Goal: Complete application form

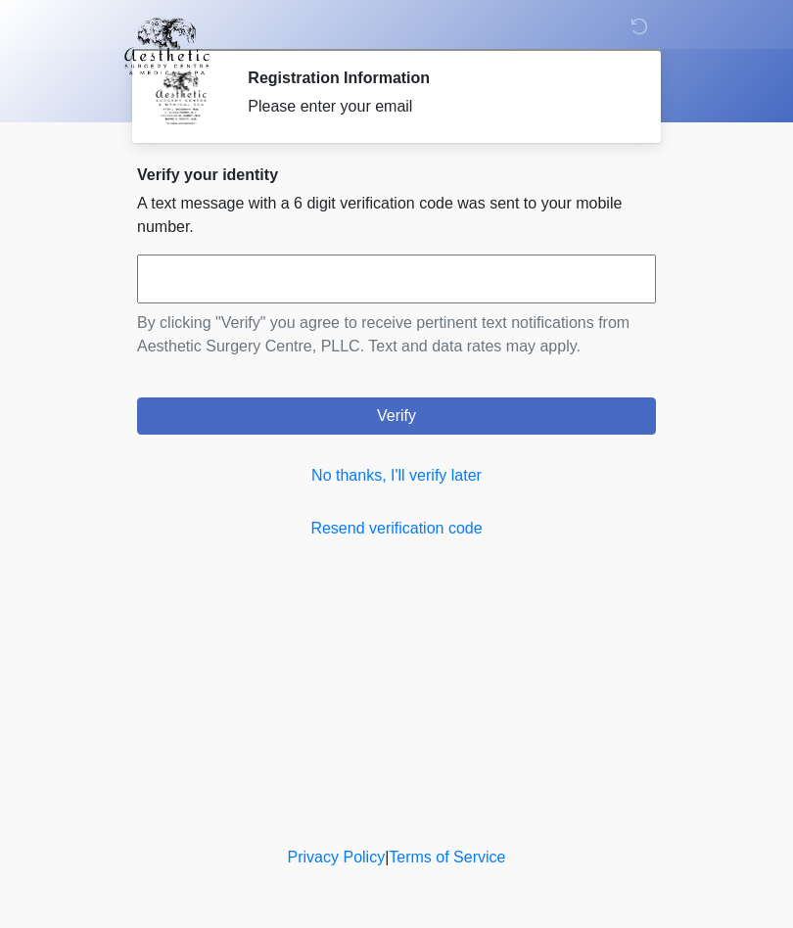
click at [486, 480] on link "No thanks, I'll verify later" at bounding box center [396, 476] width 519 height 24
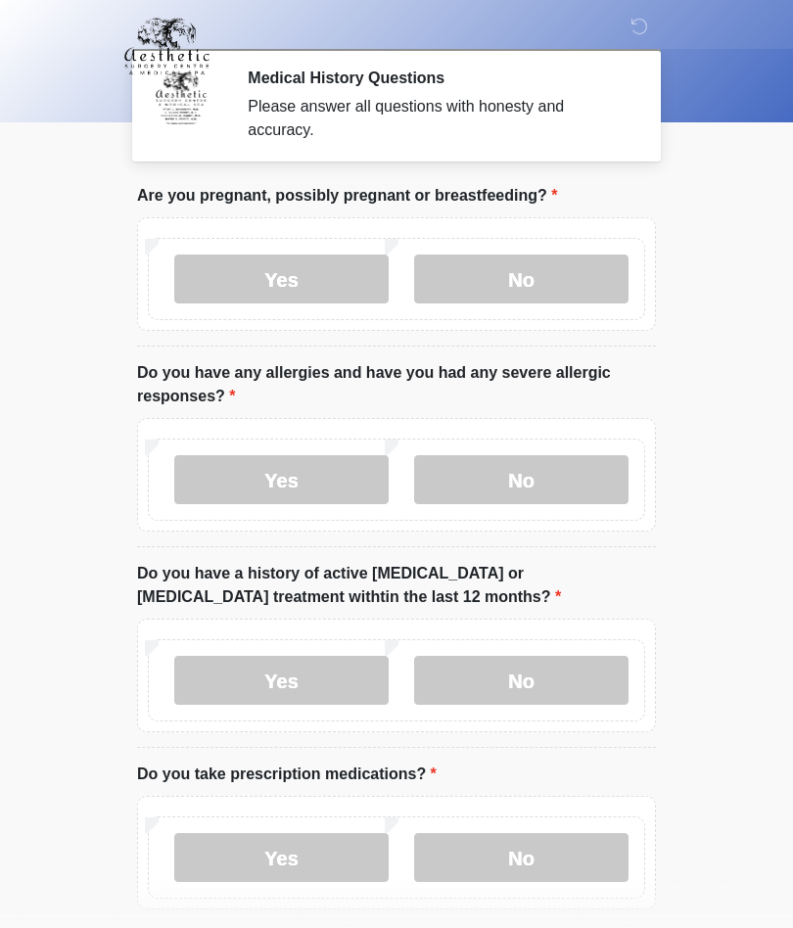
click at [568, 286] on label "No" at bounding box center [521, 279] width 214 height 49
click at [542, 477] on label "No" at bounding box center [521, 479] width 214 height 49
click at [558, 666] on label "No" at bounding box center [521, 680] width 214 height 49
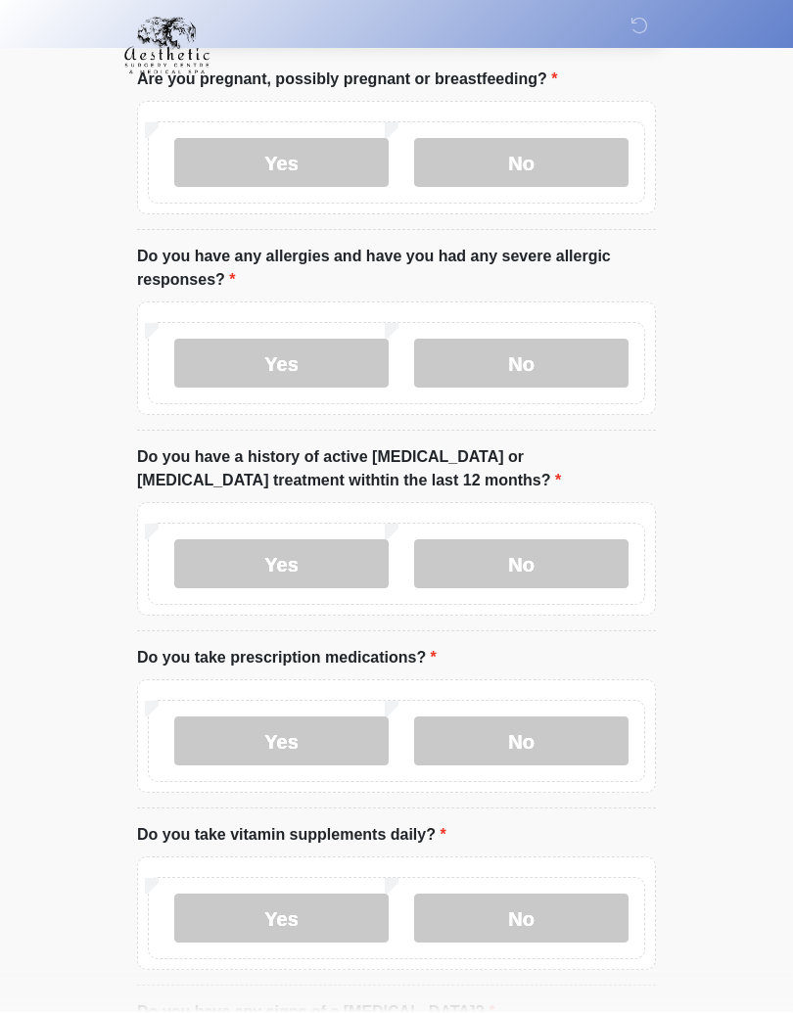
scroll to position [120, 0]
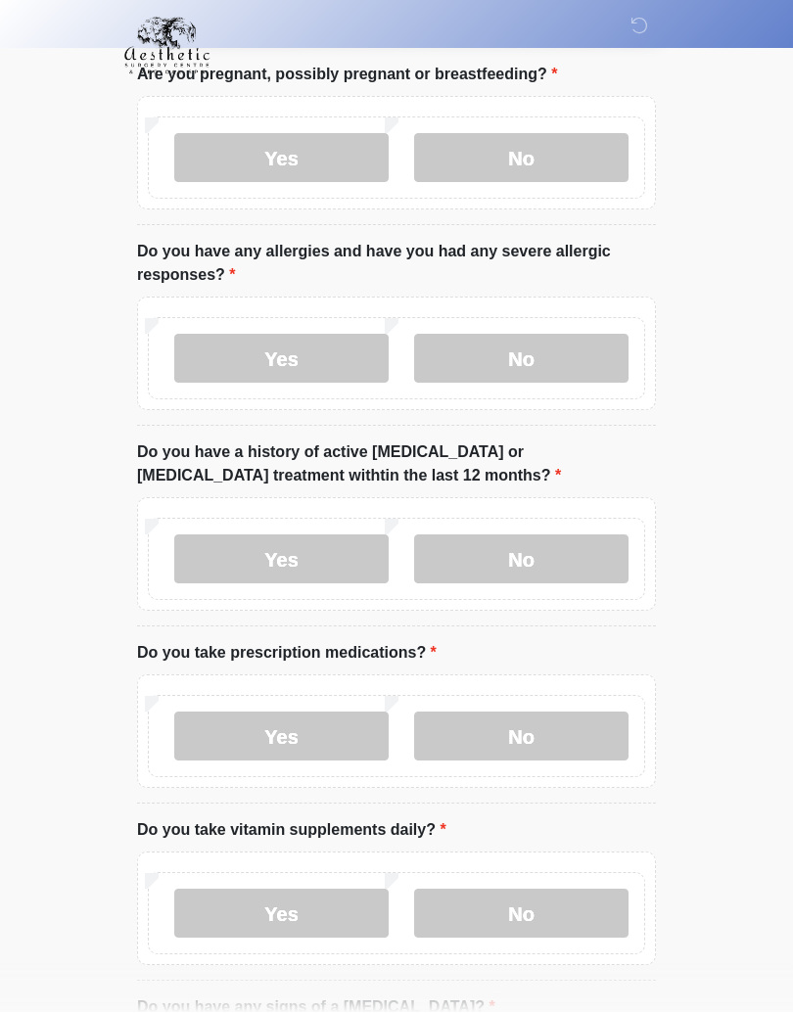
click at [565, 738] on label "No" at bounding box center [521, 737] width 214 height 49
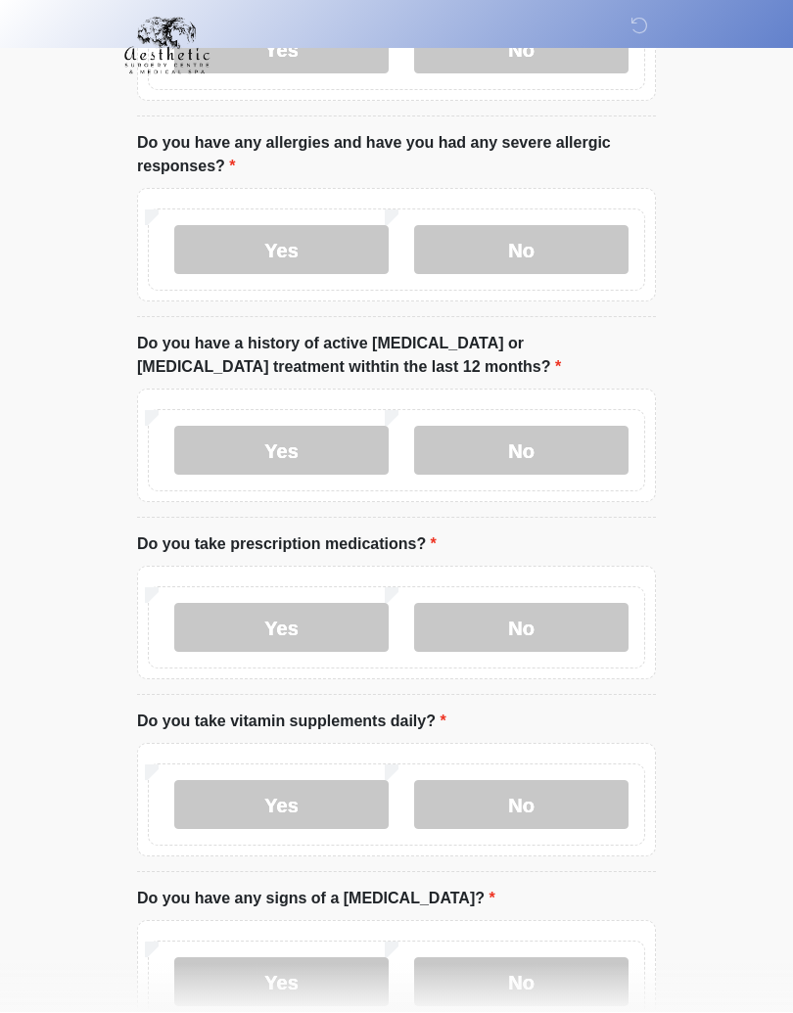
scroll to position [233, 0]
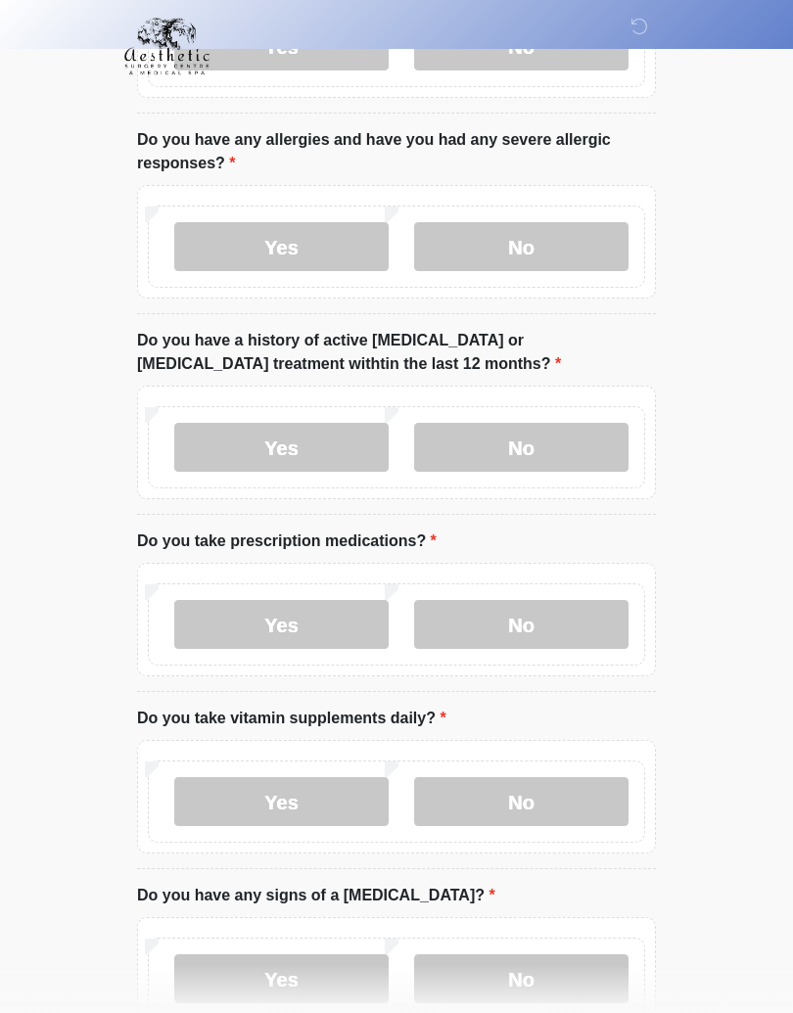
click at [385, 795] on label "Yes" at bounding box center [281, 801] width 214 height 49
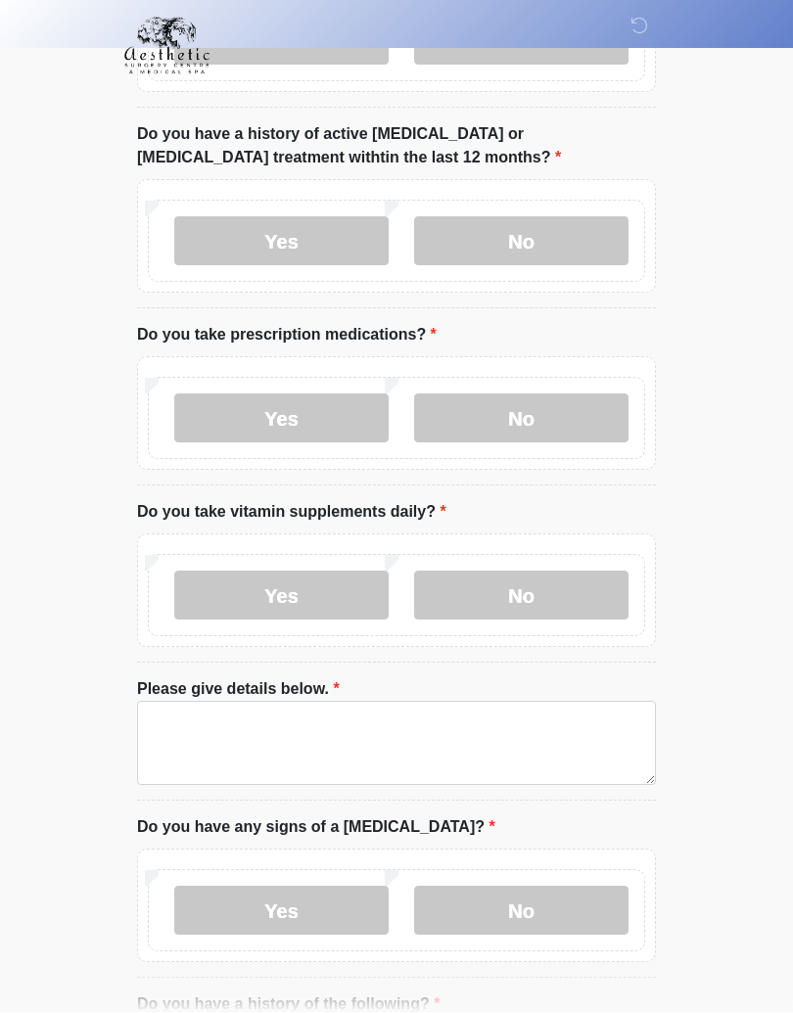
scroll to position [441, 0]
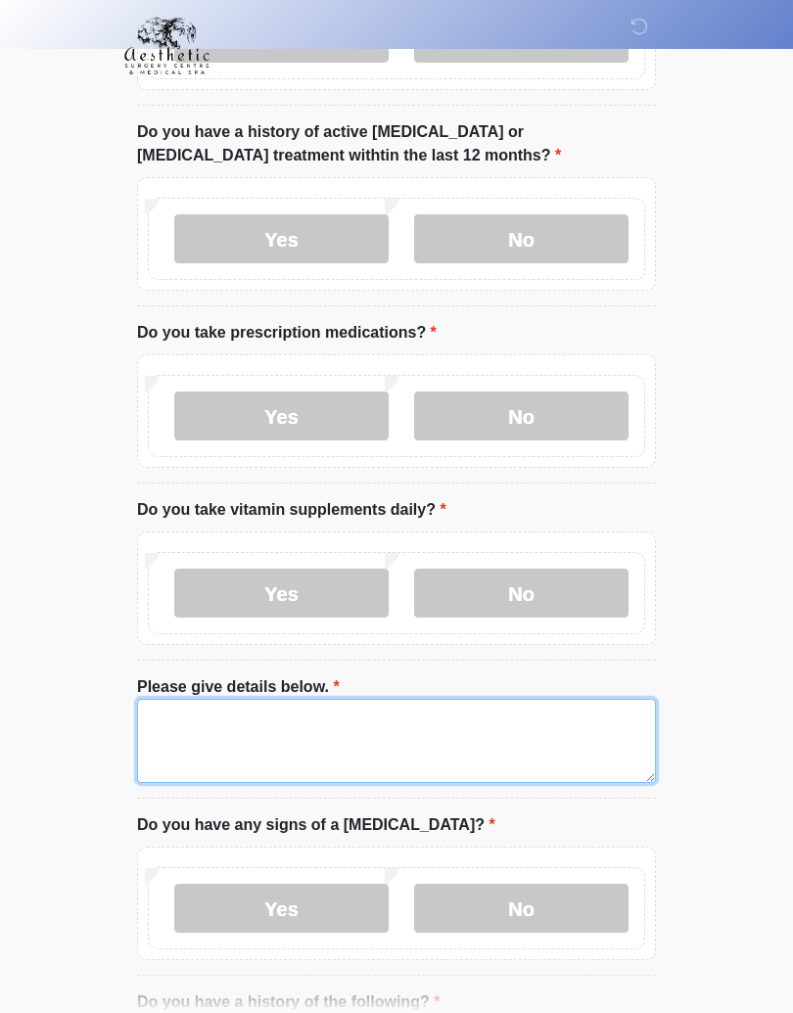
click at [576, 740] on textarea "Please give details below." at bounding box center [396, 742] width 519 height 84
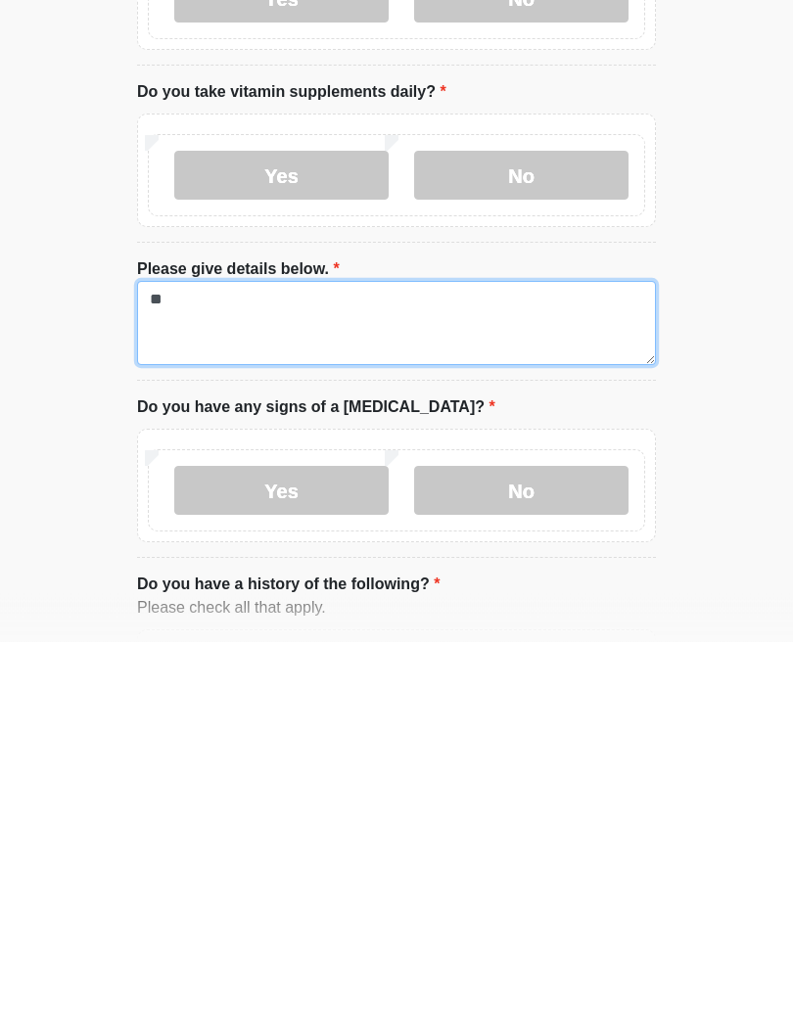
type textarea "***"
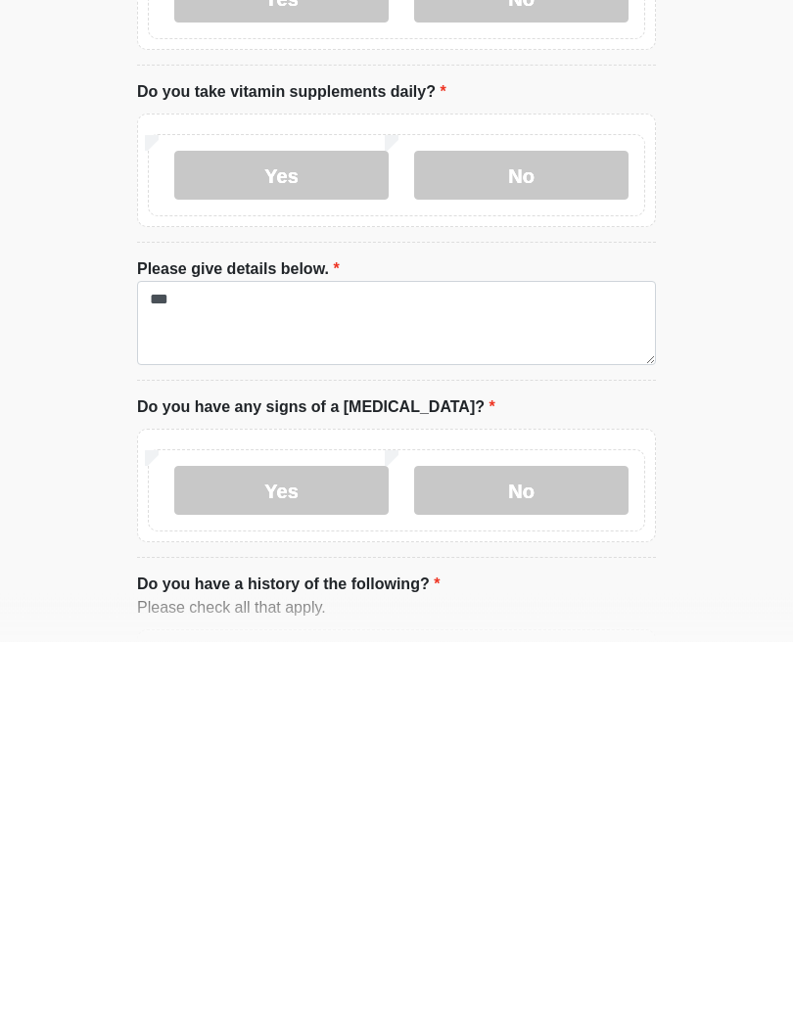
click at [588, 523] on label "No" at bounding box center [521, 547] width 214 height 49
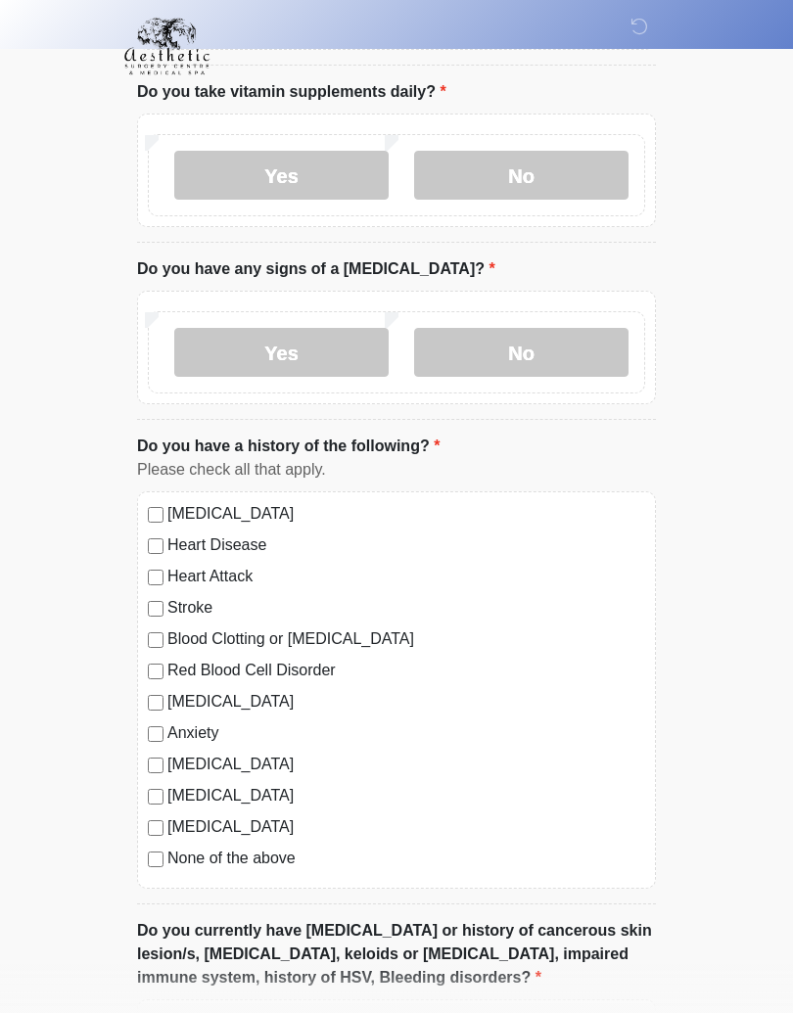
click at [566, 356] on label "No" at bounding box center [521, 352] width 214 height 49
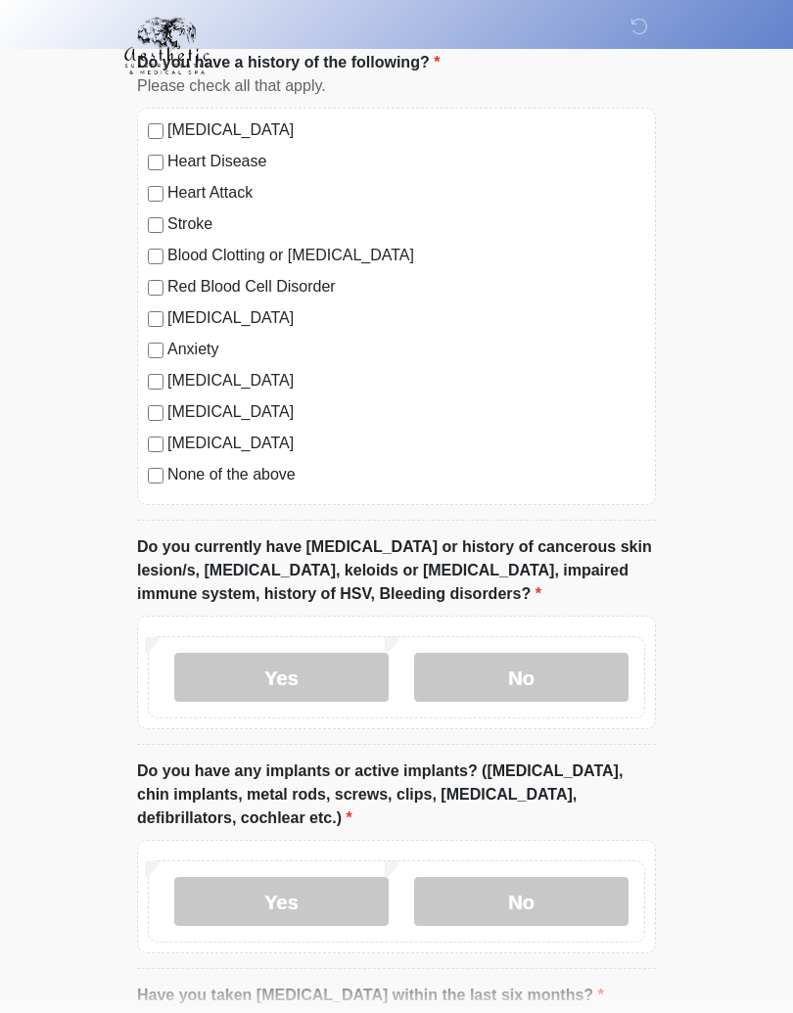
scroll to position [1257, 0]
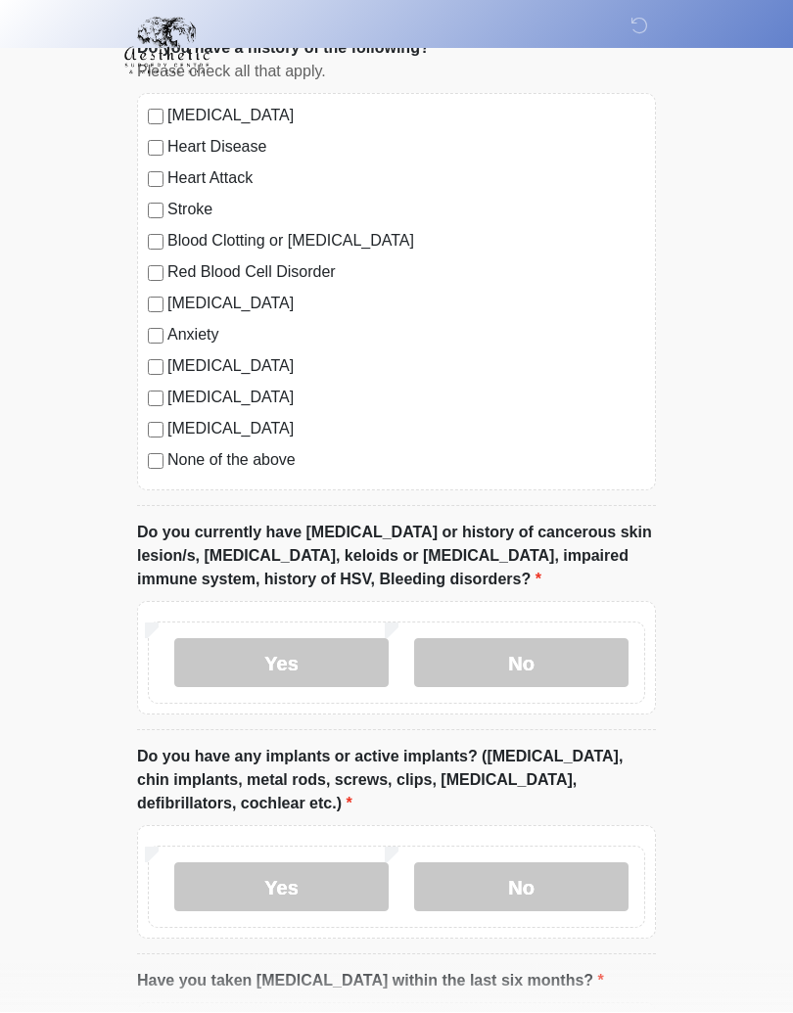
click at [544, 660] on label "No" at bounding box center [521, 663] width 214 height 49
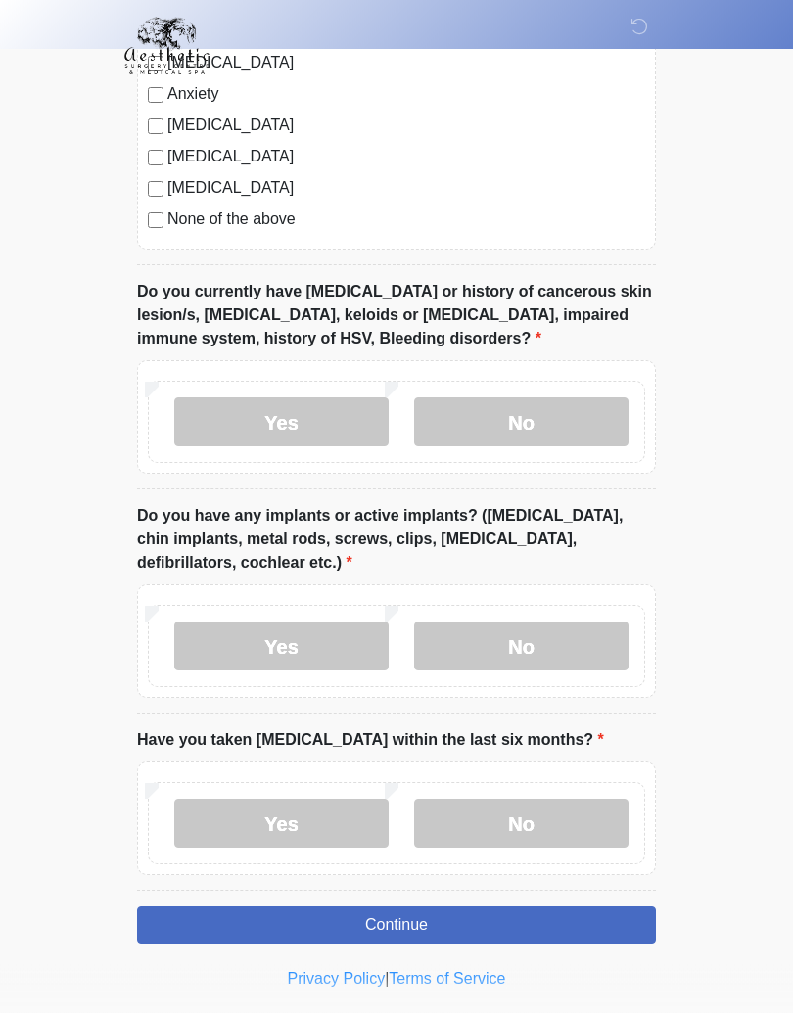
scroll to position [1499, 0]
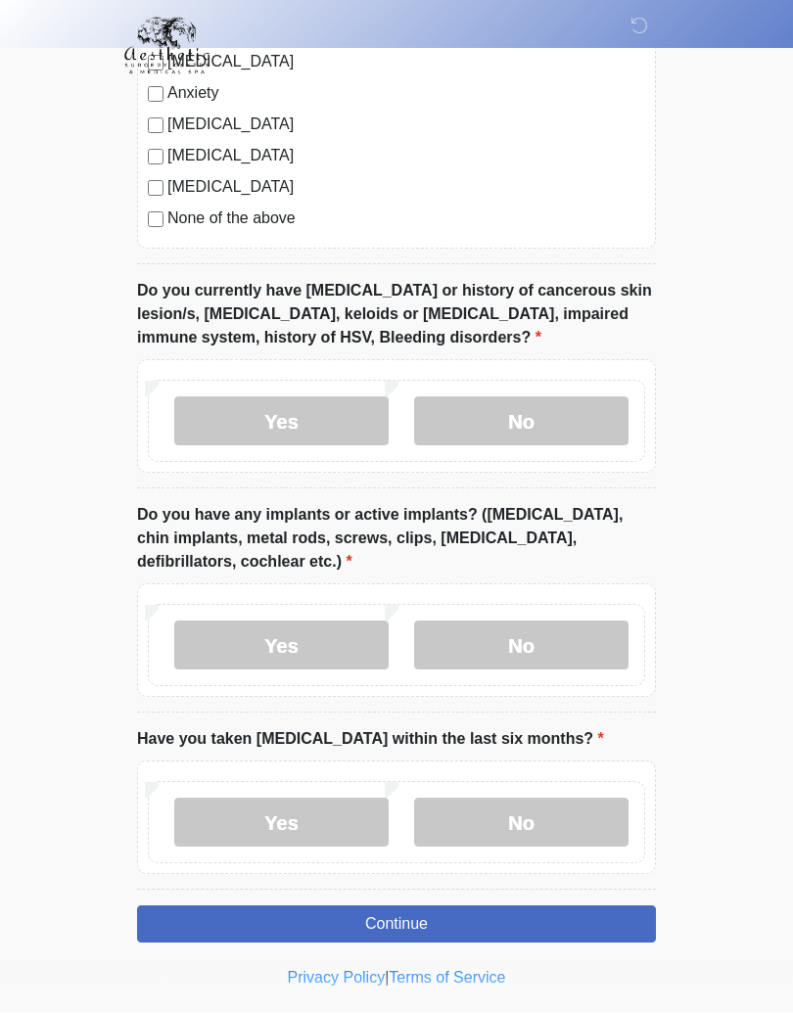
click at [568, 655] on label "No" at bounding box center [521, 646] width 214 height 49
click at [541, 834] on label "No" at bounding box center [521, 822] width 214 height 49
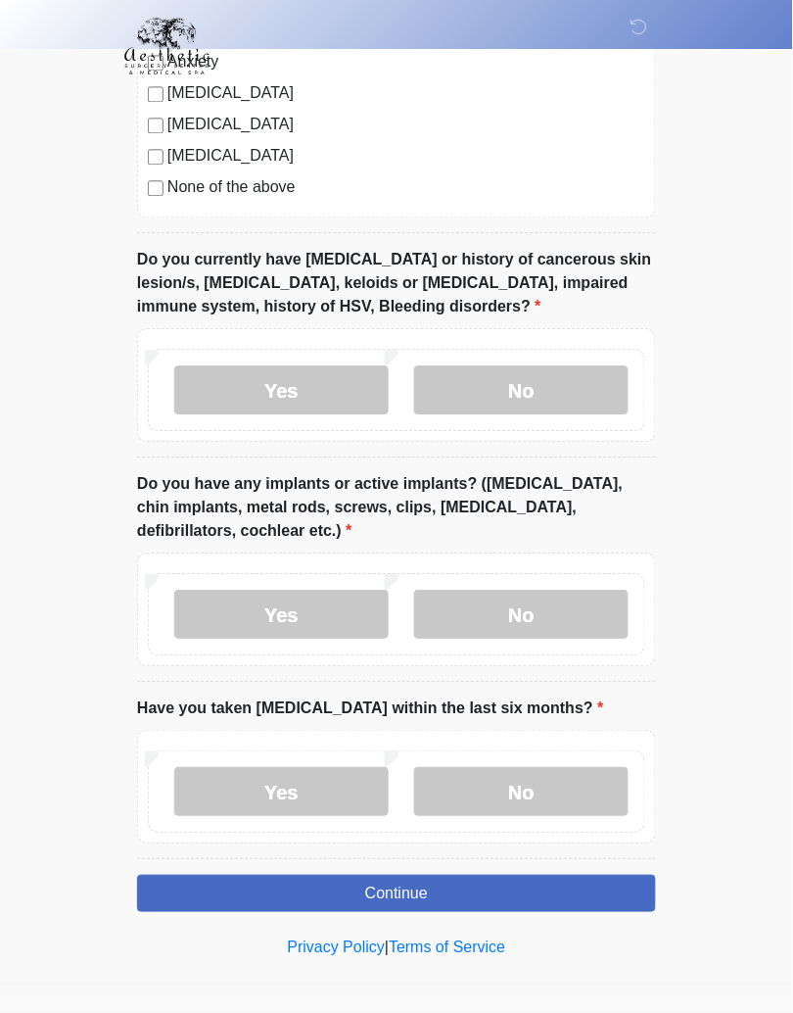
scroll to position [1531, 0]
click at [498, 895] on button "Continue" at bounding box center [396, 892] width 519 height 37
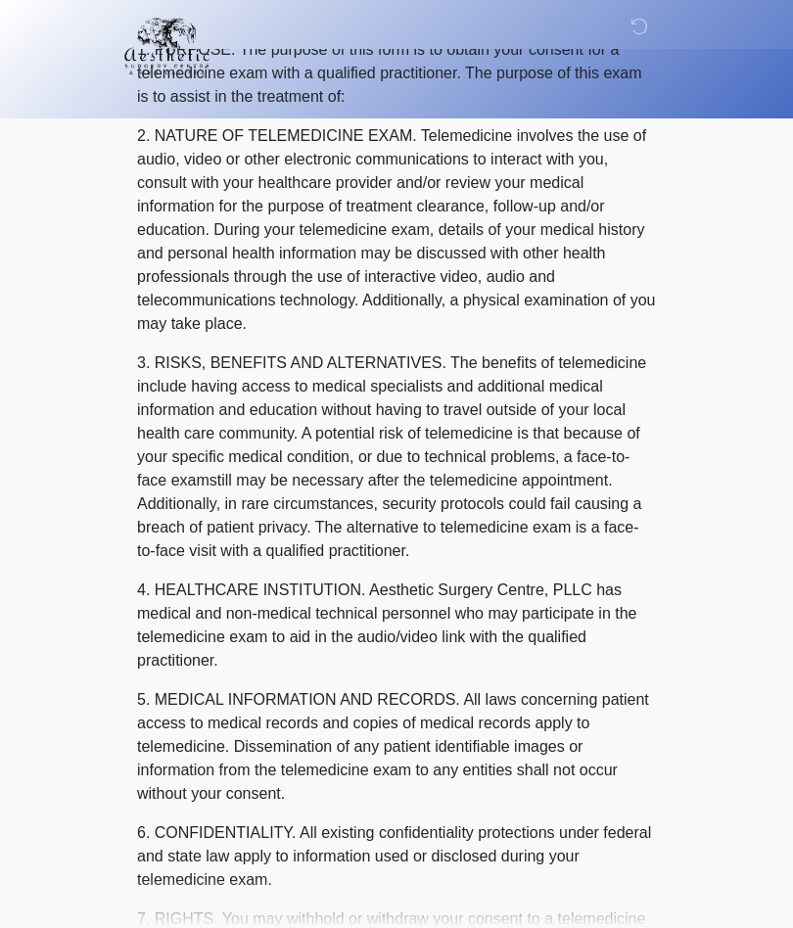
scroll to position [0, 0]
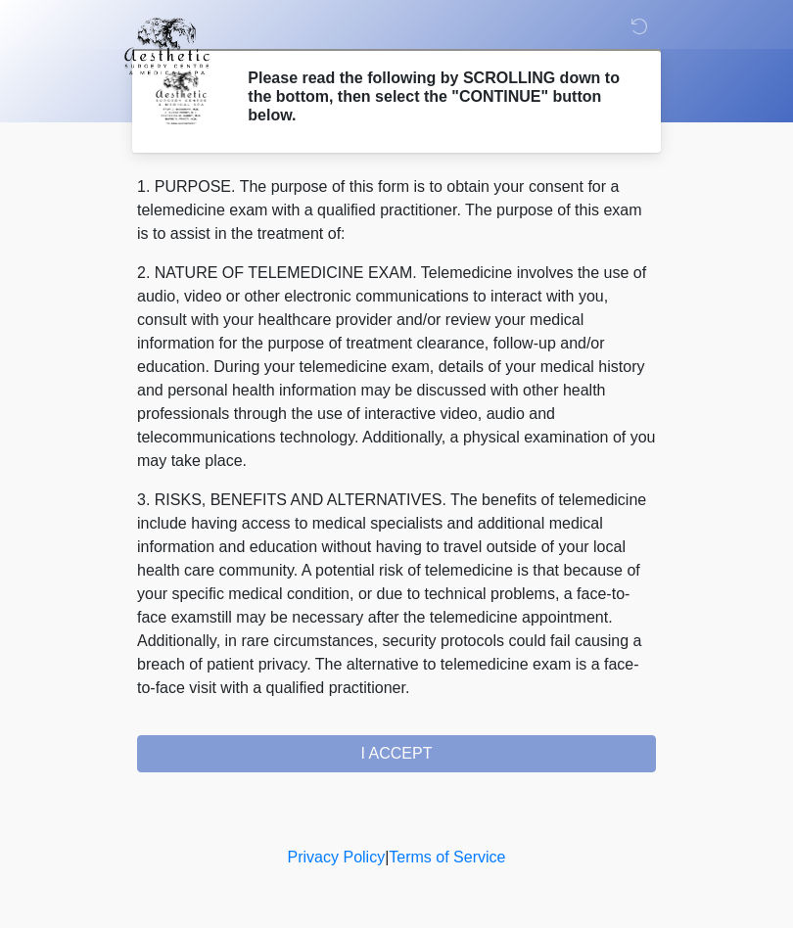
click at [497, 744] on div "1. PURPOSE. The purpose of this form is to obtain your consent for a telemedici…" at bounding box center [396, 473] width 519 height 597
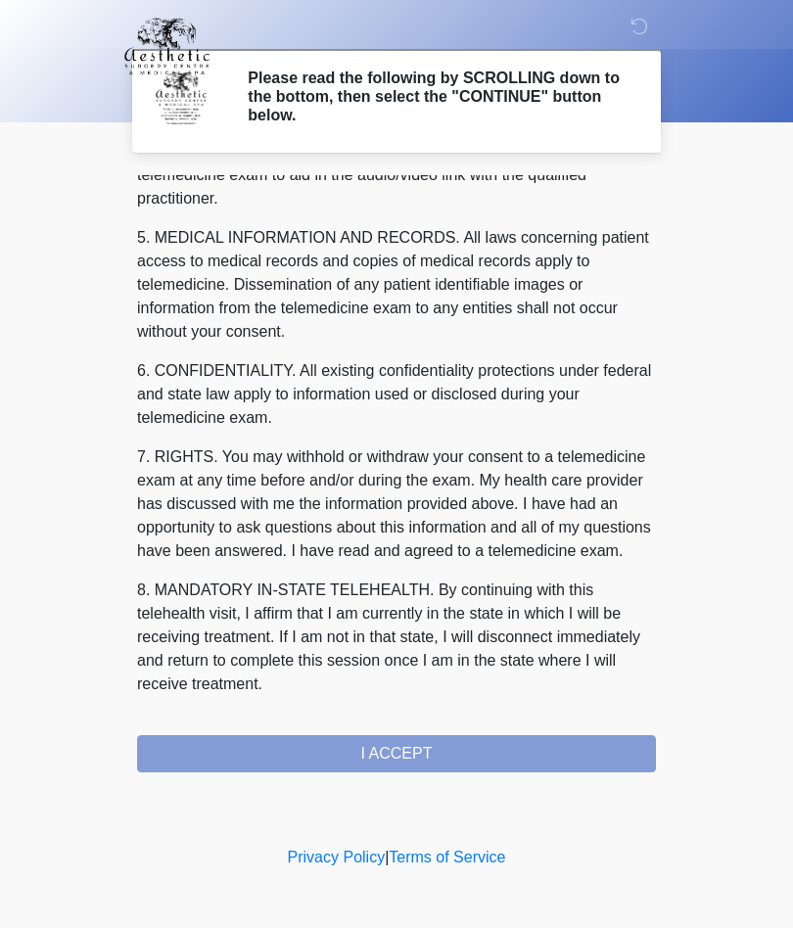
click at [482, 751] on button "I ACCEPT" at bounding box center [396, 753] width 519 height 37
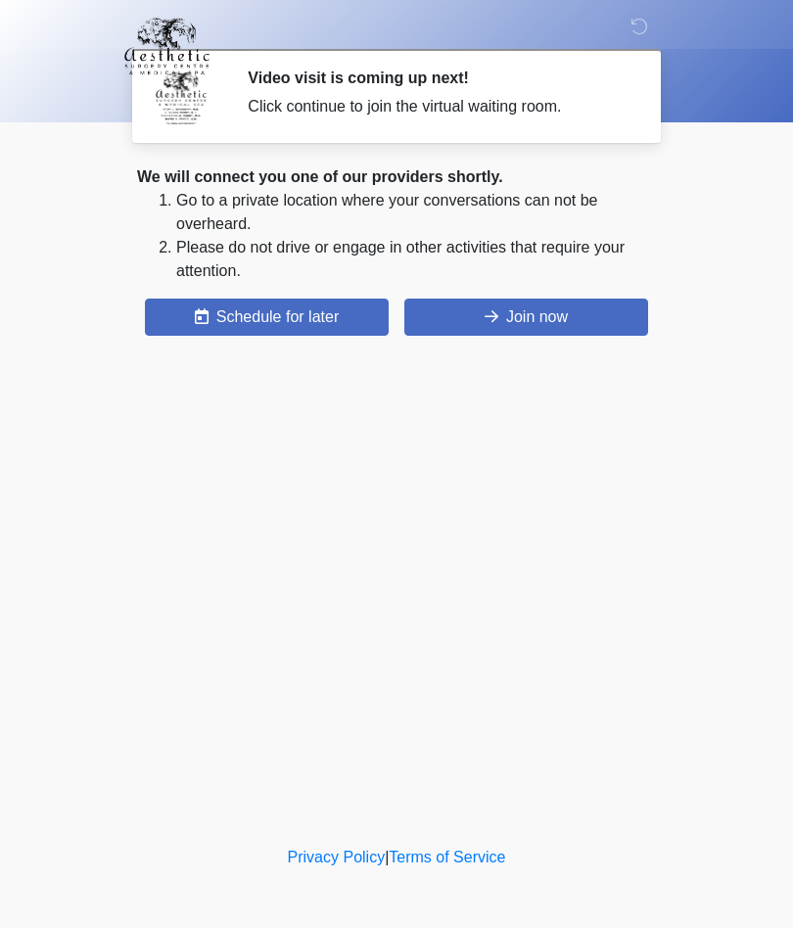
click at [571, 322] on button "Join now" at bounding box center [526, 317] width 244 height 37
